Goal: Task Accomplishment & Management: Manage account settings

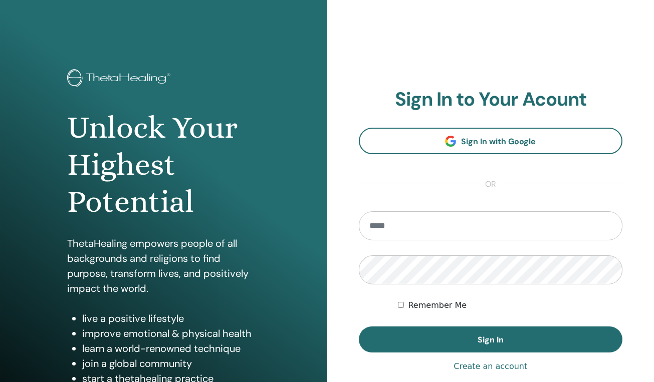
click at [541, 40] on div "**********" at bounding box center [490, 240] width 327 height 481
drag, startPoint x: 573, startPoint y: 32, endPoint x: 576, endPoint y: 7, distance: 24.7
click at [573, 32] on div "**********" at bounding box center [490, 240] width 327 height 481
click at [468, 226] on input "email" at bounding box center [491, 225] width 264 height 29
type input "*"
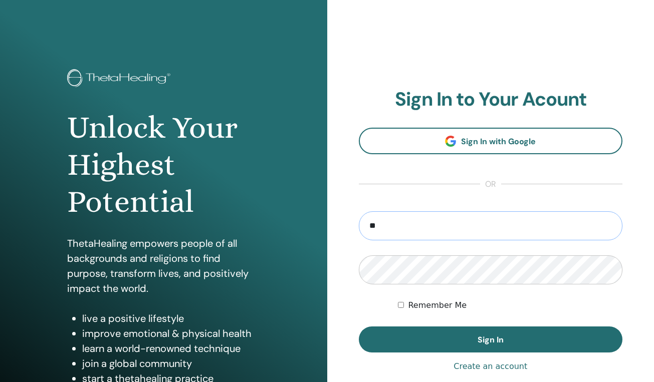
type input "*"
type input "**********"
click at [490, 340] on button "Sign In" at bounding box center [491, 340] width 264 height 26
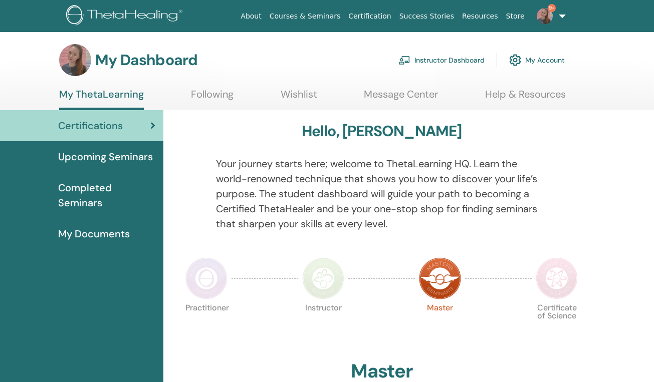
click at [442, 58] on link "Instructor Dashboard" at bounding box center [441, 60] width 86 height 22
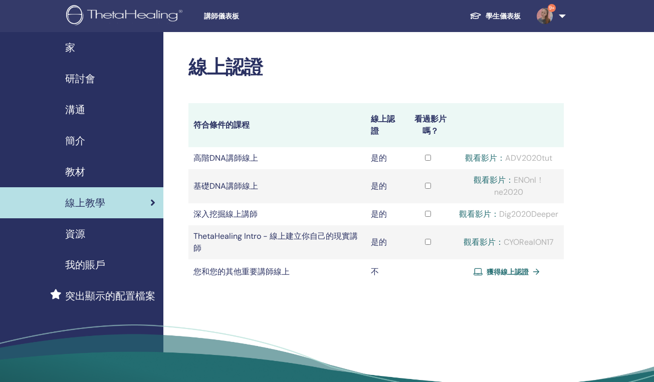
click at [75, 85] on span "研討會" at bounding box center [80, 78] width 30 height 15
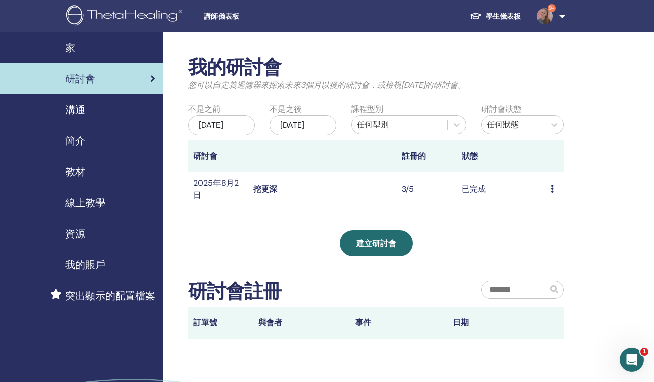
click at [550, 193] on icon at bounding box center [551, 189] width 3 height 8
click at [543, 202] on link "預覽" at bounding box center [543, 203] width 16 height 11
click at [554, 195] on div "預覽 與會者" at bounding box center [554, 189] width 8 height 12
click at [548, 221] on link "與會者" at bounding box center [550, 218] width 24 height 11
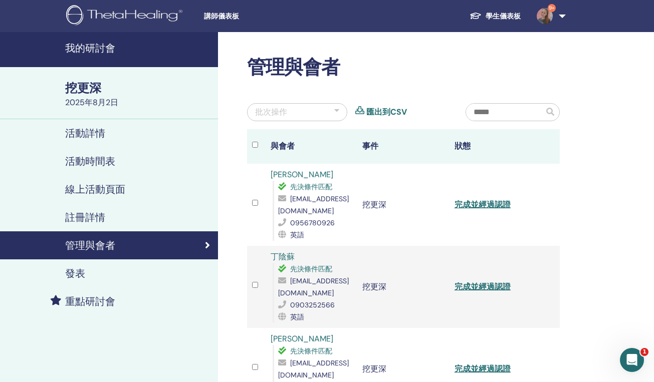
click at [489, 203] on link "完成並經過認證" at bounding box center [482, 204] width 56 height 11
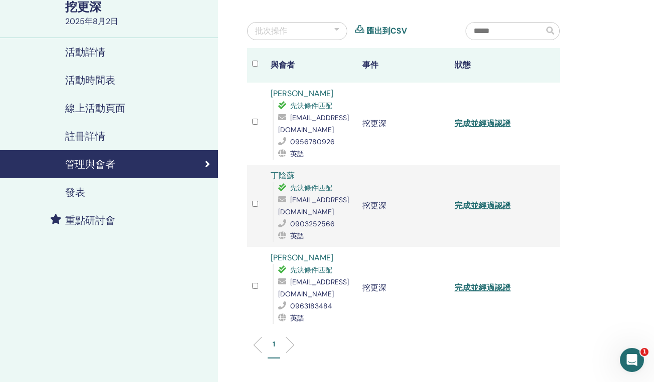
scroll to position [81, 0]
click at [495, 210] on link "完成並經過認證" at bounding box center [482, 206] width 56 height 11
click at [492, 289] on link "完成並經過認證" at bounding box center [482, 288] width 56 height 11
